Goal: Information Seeking & Learning: Obtain resource

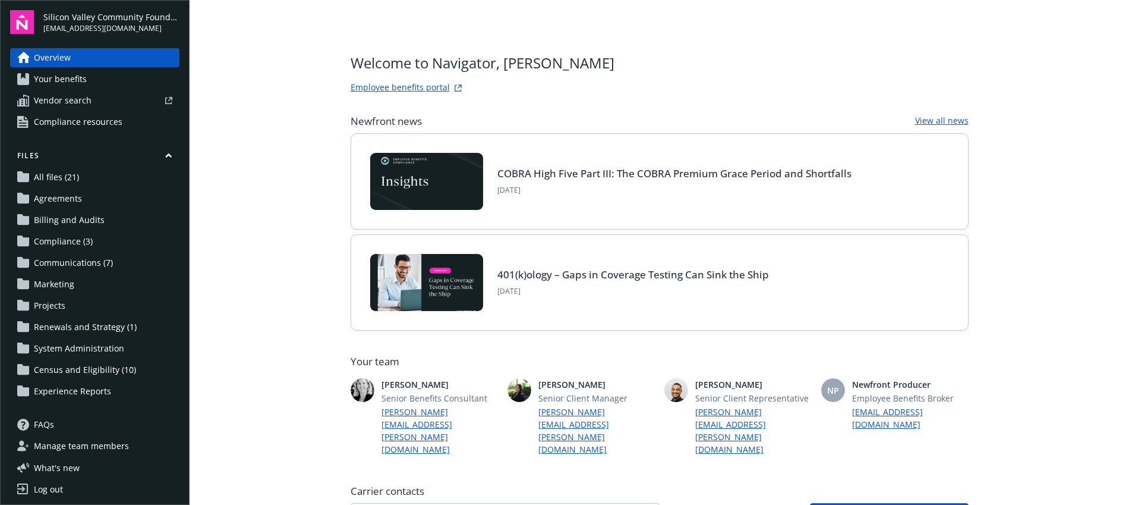
click at [109, 123] on span "Compliance resources" at bounding box center [78, 121] width 89 height 19
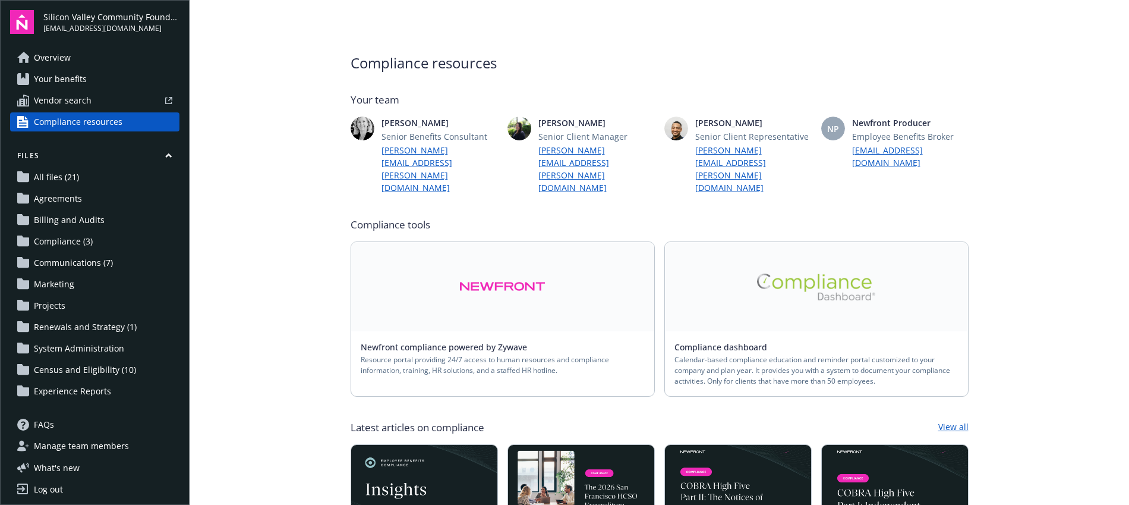
click at [469, 354] on span "Resource portal providing 24/7 access to human resources and compliance informa…" at bounding box center [503, 364] width 284 height 21
click at [458, 341] on link "Newfront compliance powered by Zywave" at bounding box center [449, 346] width 176 height 11
